Goal: Check status: Check status

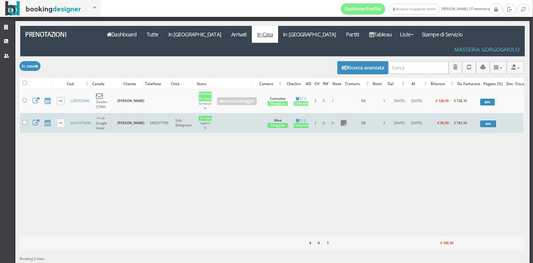
click at [77, 113] on td "64UUVT3445" at bounding box center [79, 123] width 25 height 20
click at [78, 120] on link "64UUVT3445" at bounding box center [80, 122] width 20 height 5
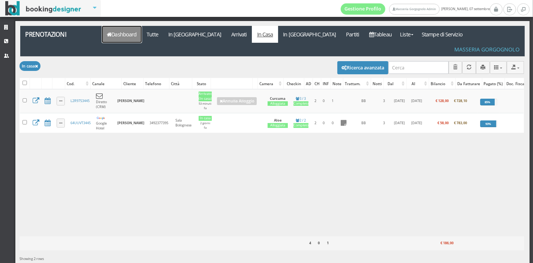
click at [107, 33] on icon at bounding box center [109, 34] width 4 height 5
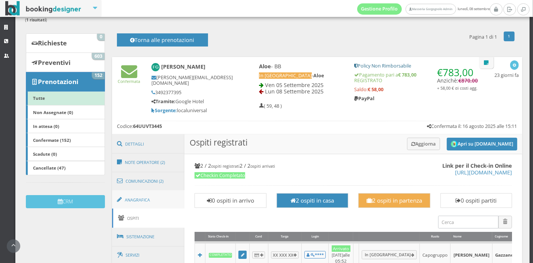
scroll to position [62, 0]
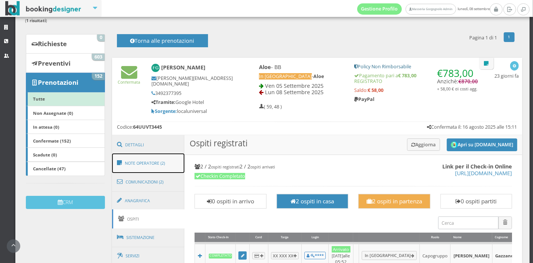
click at [145, 153] on link "Note Operatore (2)" at bounding box center [148, 162] width 73 height 19
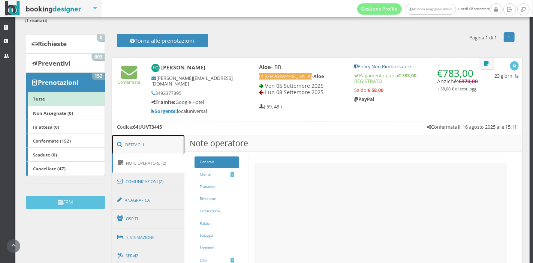
click at [148, 139] on link "Dettagli" at bounding box center [148, 144] width 73 height 19
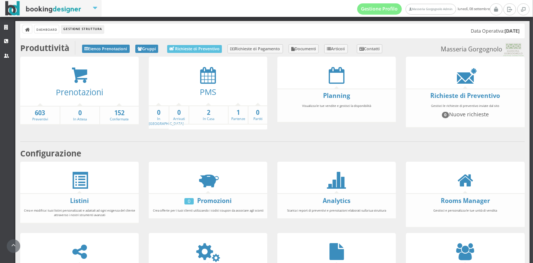
scroll to position [139, 0]
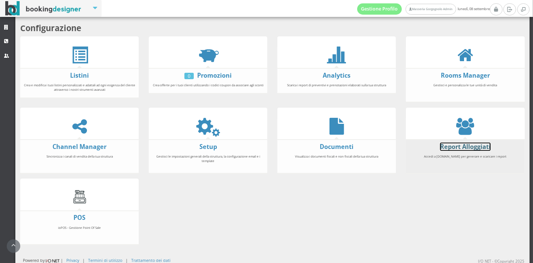
click at [452, 146] on link "Report Alloggiati" at bounding box center [465, 146] width 51 height 8
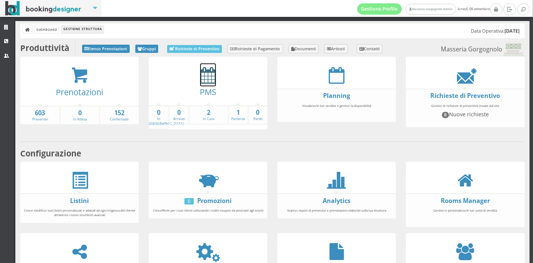
click at [205, 73] on icon at bounding box center [208, 75] width 16 height 17
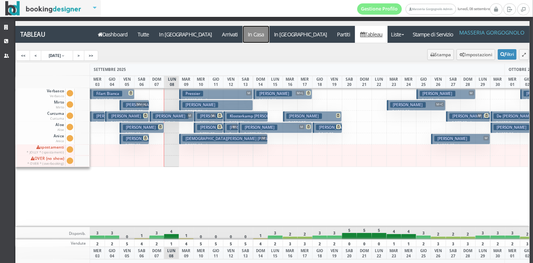
click at [243, 37] on a=pms-instay-reservations"] "In Casa" at bounding box center [256, 34] width 26 height 17
